Goal: Transaction & Acquisition: Purchase product/service

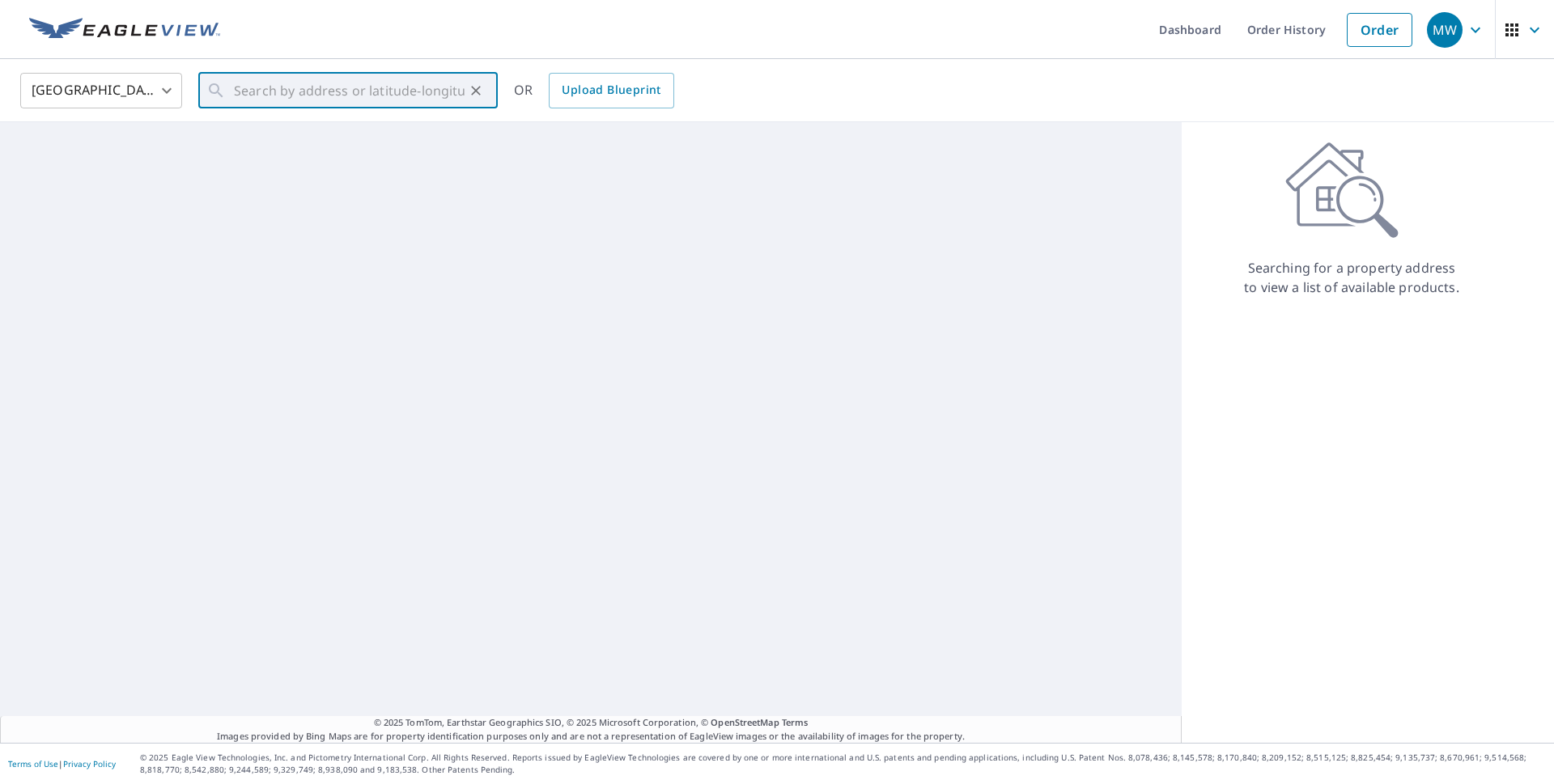
click at [234, 90] on input "text" at bounding box center [349, 90] width 231 height 46
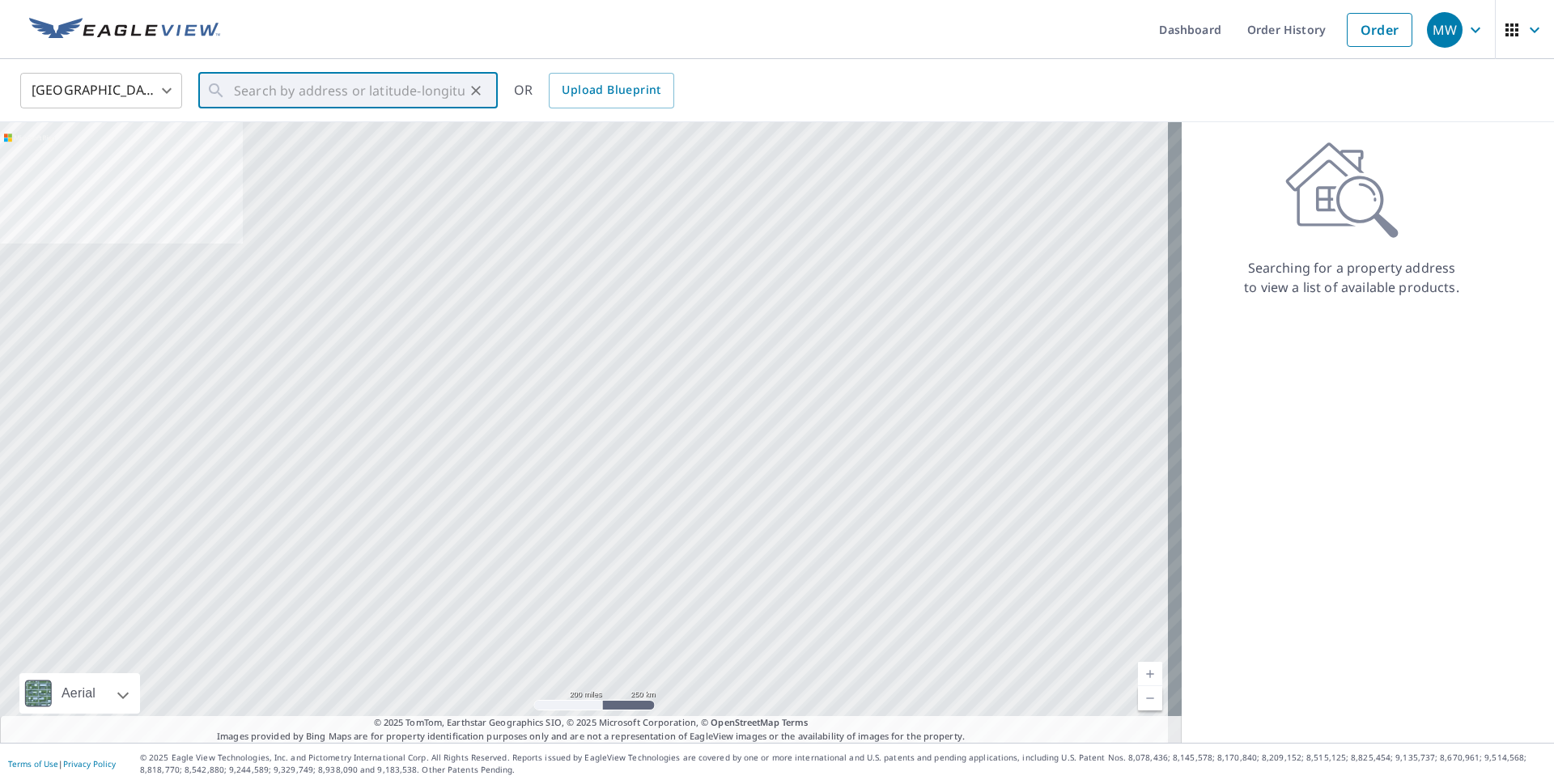
paste input "[STREET_ADDRESS][US_STATE]"
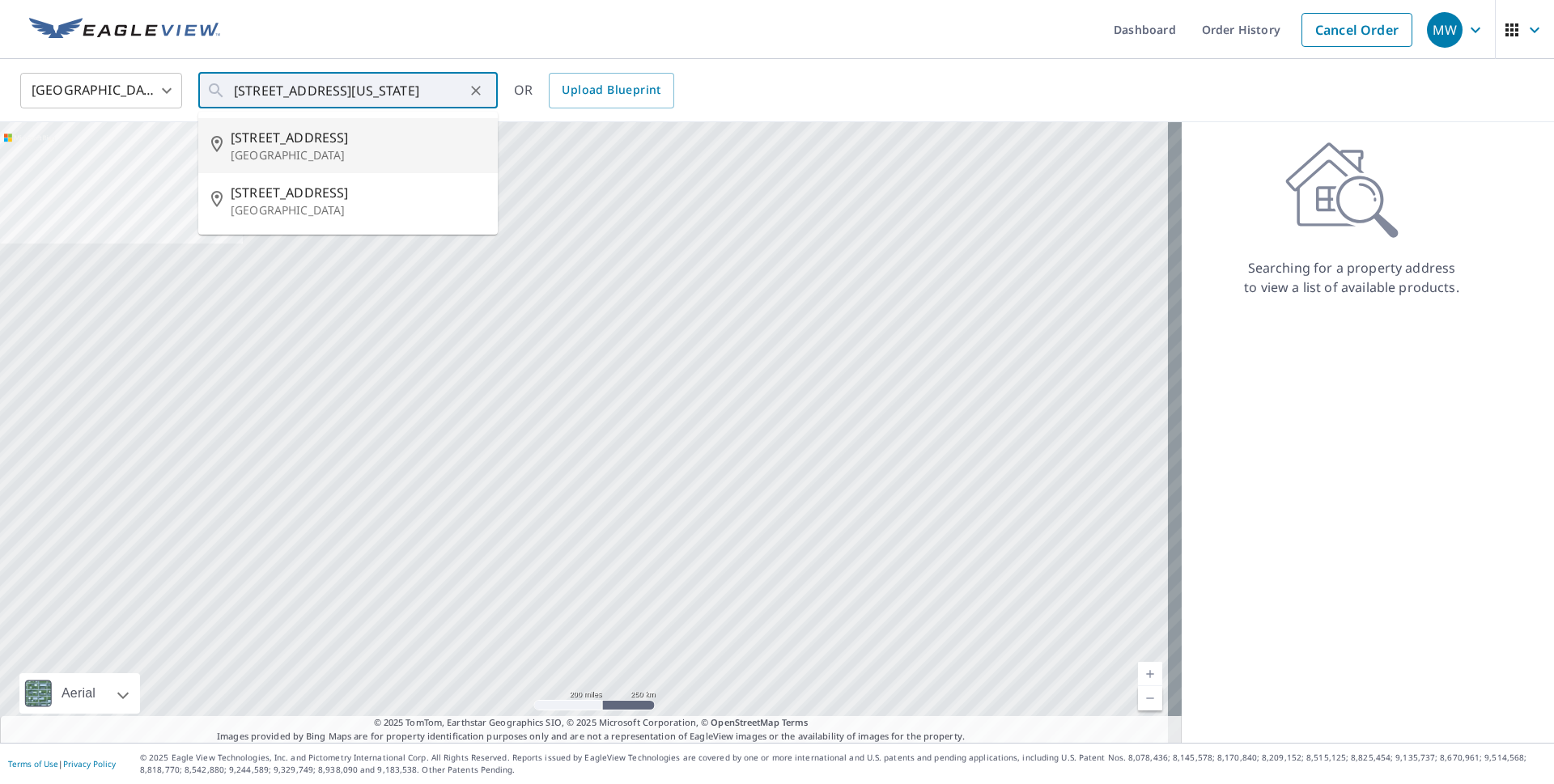
type input "[STREET_ADDRESS]"
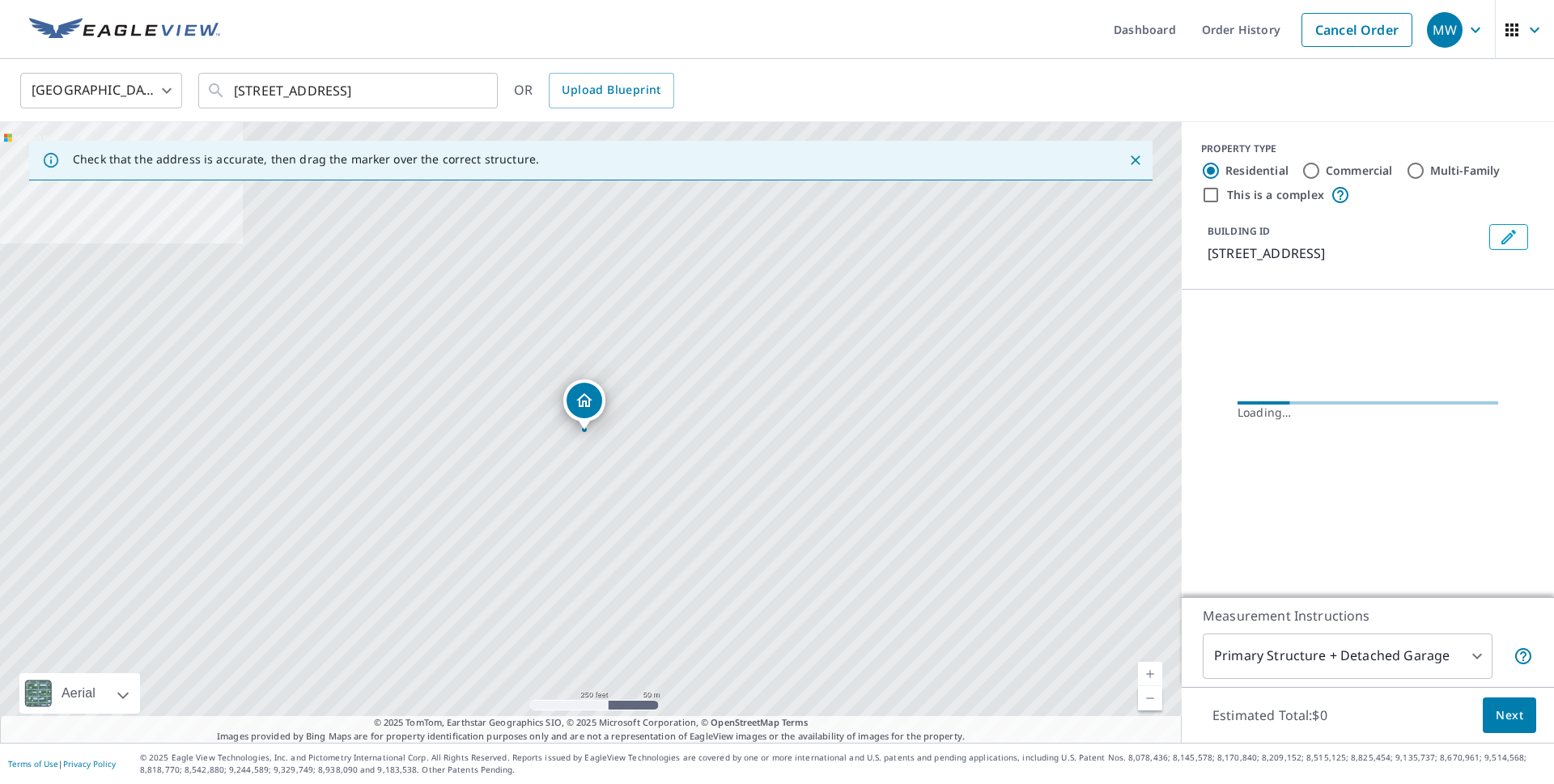
scroll to position [0, 0]
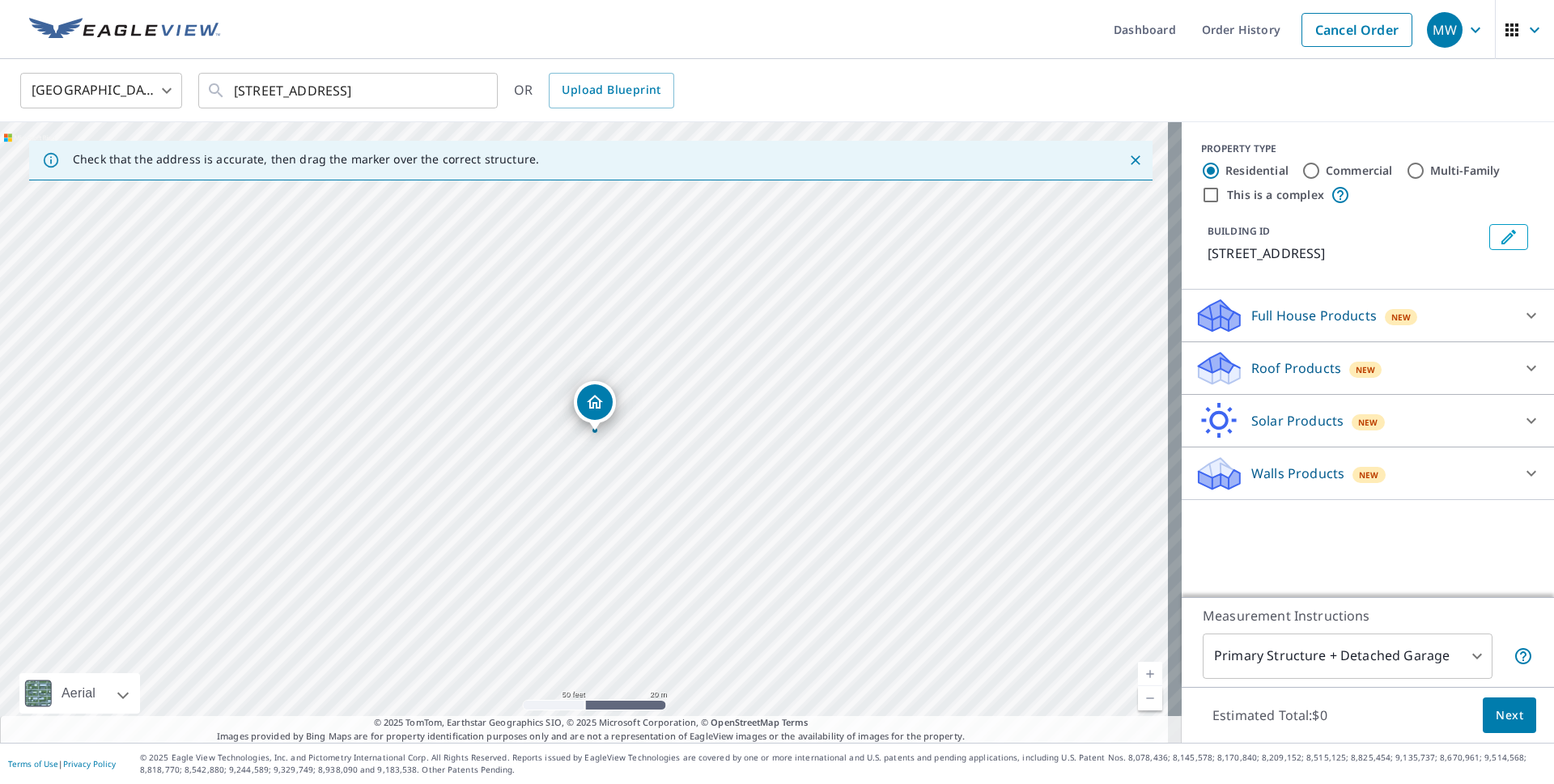
click at [1315, 369] on p "Roof Products" at bounding box center [1296, 368] width 90 height 19
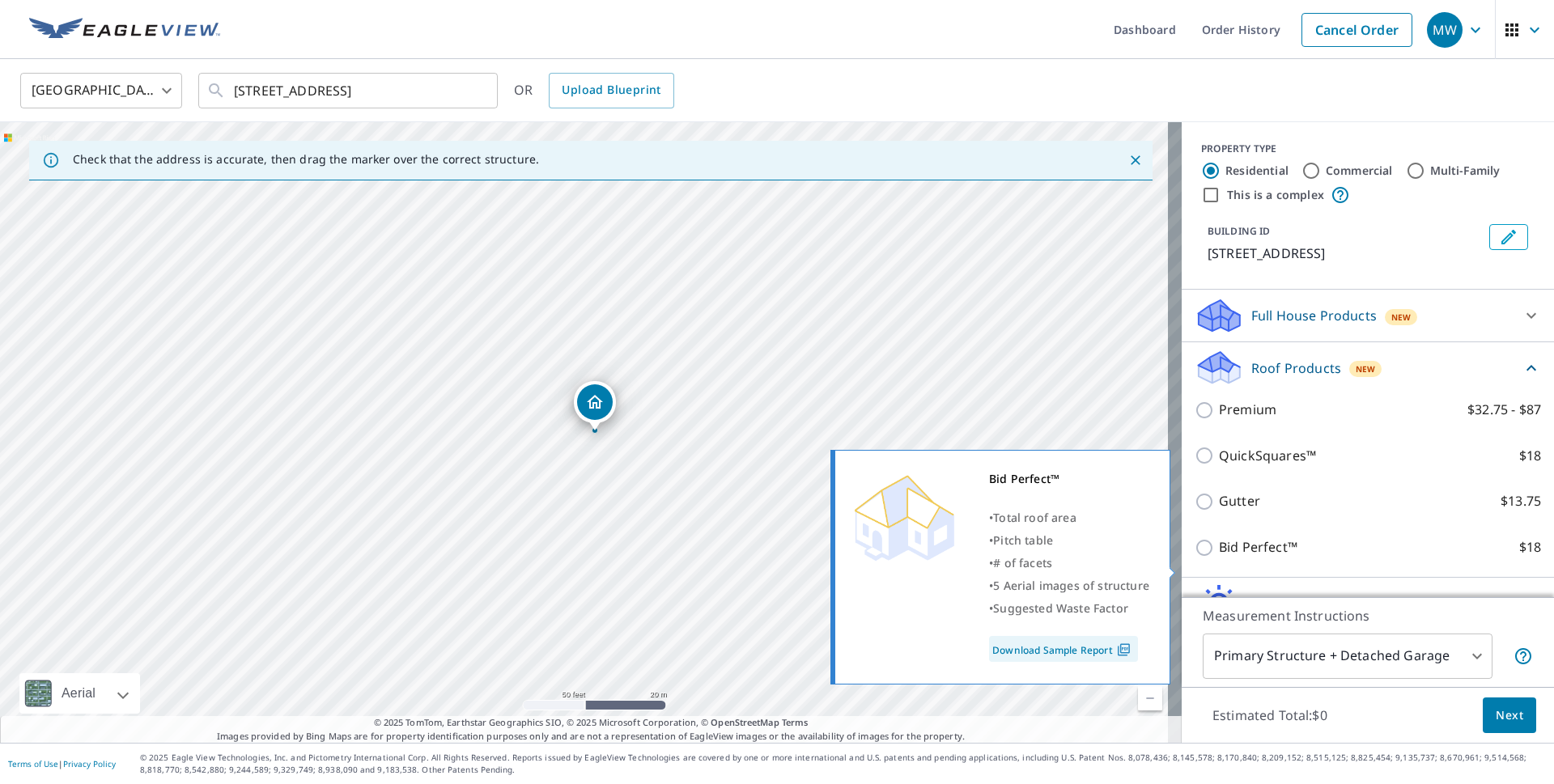
click at [1194, 557] on input "Bid Perfect™ $18" at bounding box center [1206, 548] width 25 height 19
checkbox input "true"
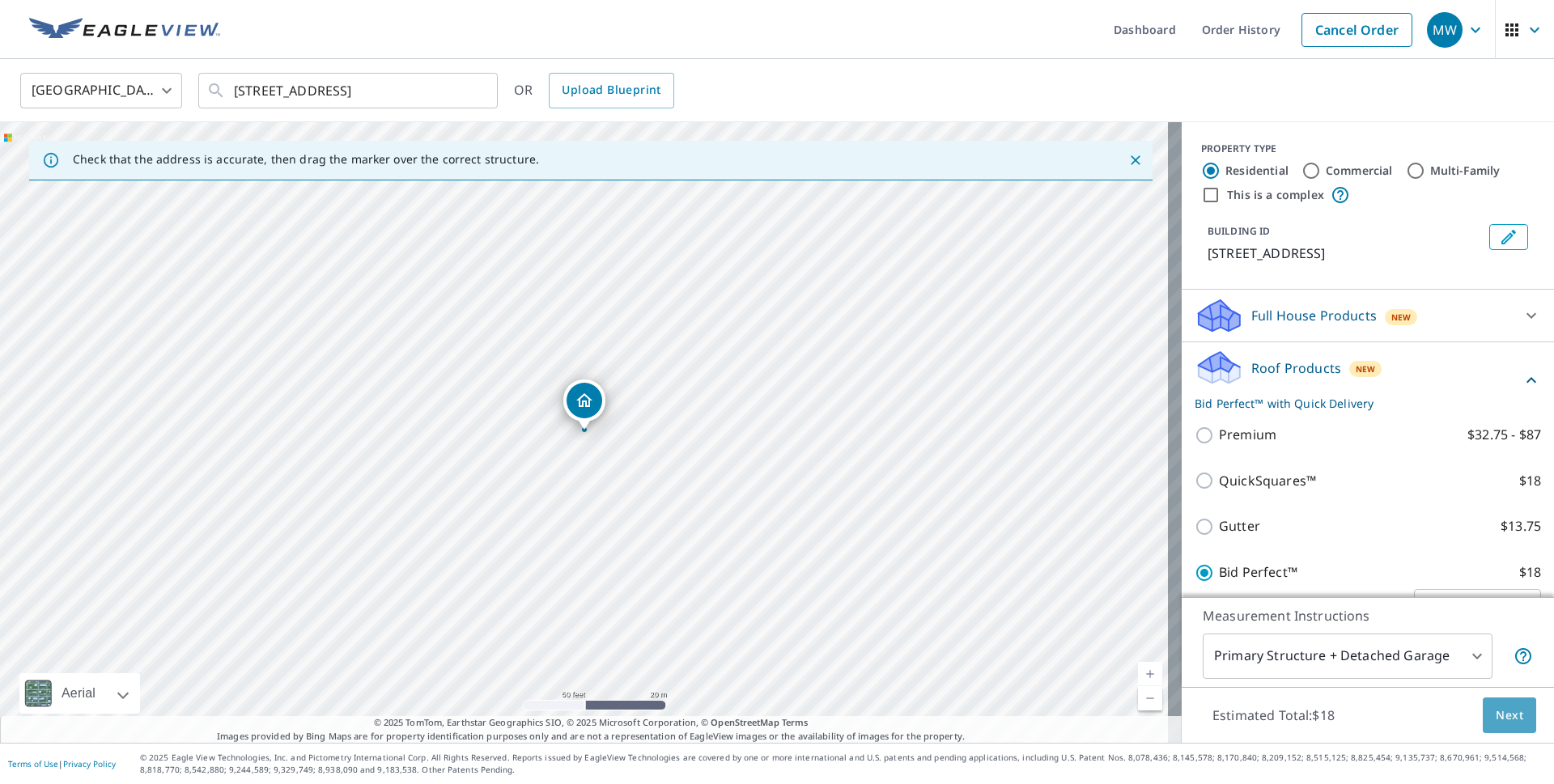
click at [1502, 714] on span "Next" at bounding box center [1508, 716] width 27 height 20
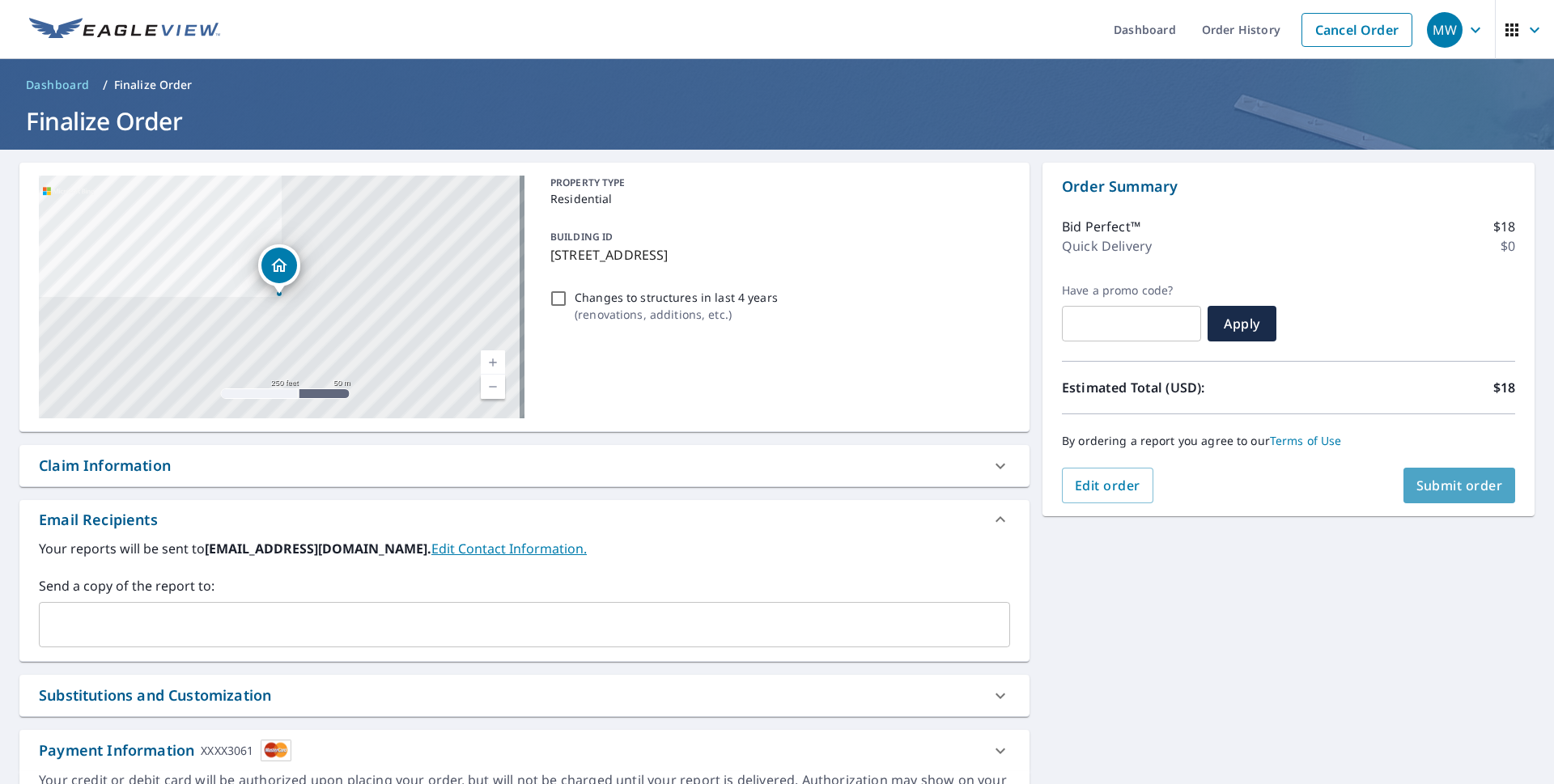
click at [1459, 487] on span "Submit order" at bounding box center [1459, 486] width 87 height 18
